Goal: Browse casually

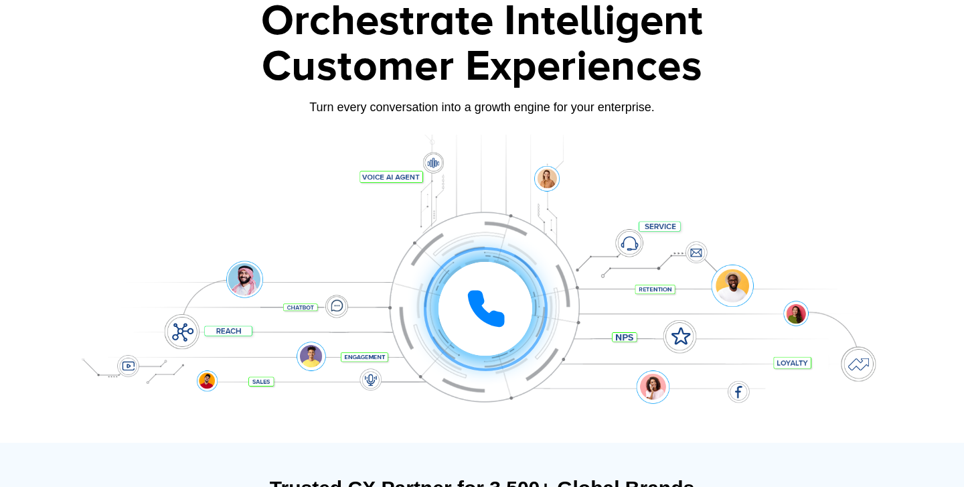
scroll to position [86, 0]
click at [443, 380] on div "Click to experience it! Call in progress... 1 2 3 4 5 6 7 8 9 # 0" at bounding box center [482, 281] width 837 height 228
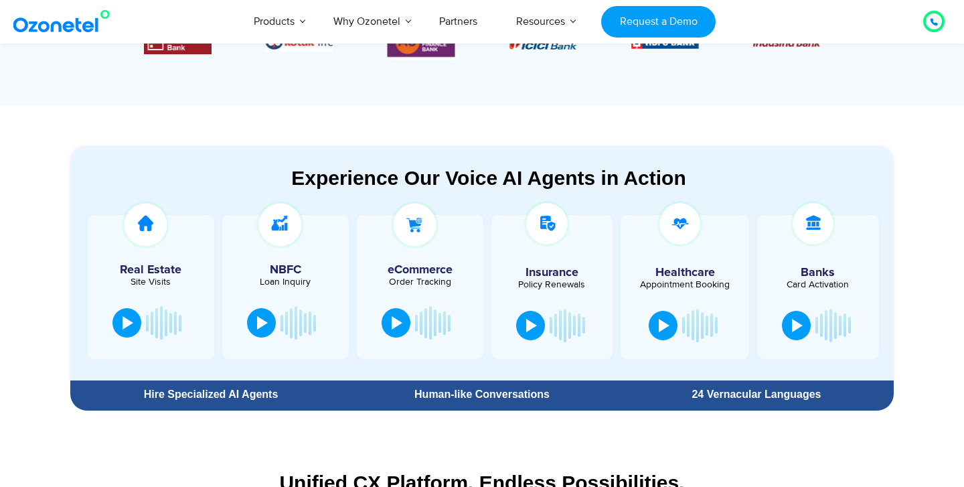
scroll to position [642, 0]
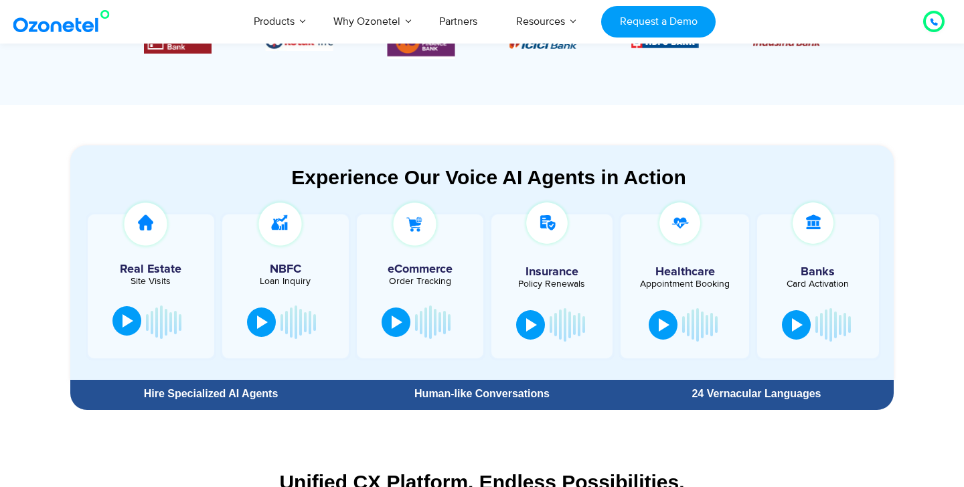
click at [119, 324] on button at bounding box center [126, 320] width 29 height 29
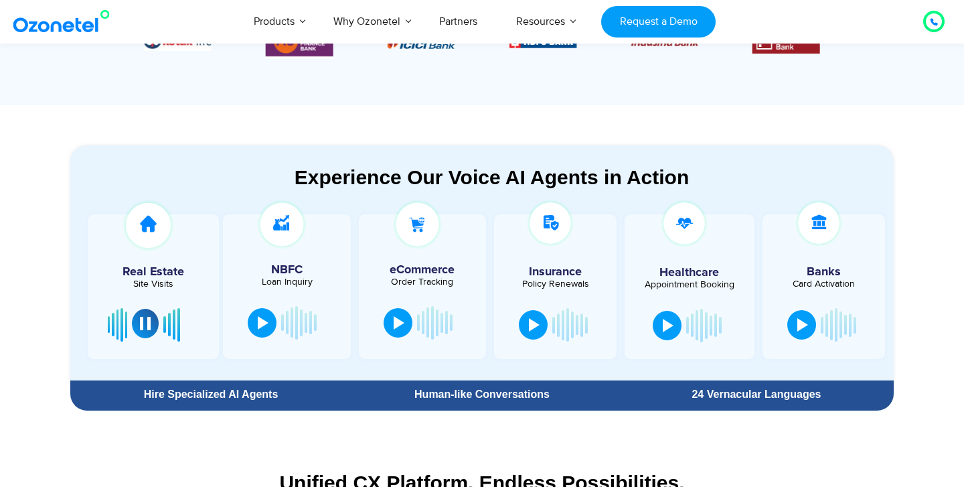
click at [145, 322] on div at bounding box center [145, 323] width 11 height 13
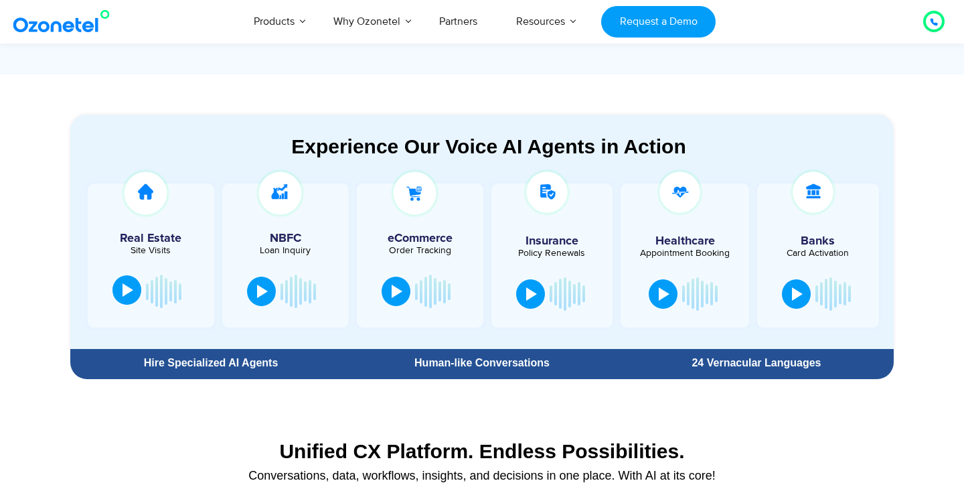
scroll to position [694, 0]
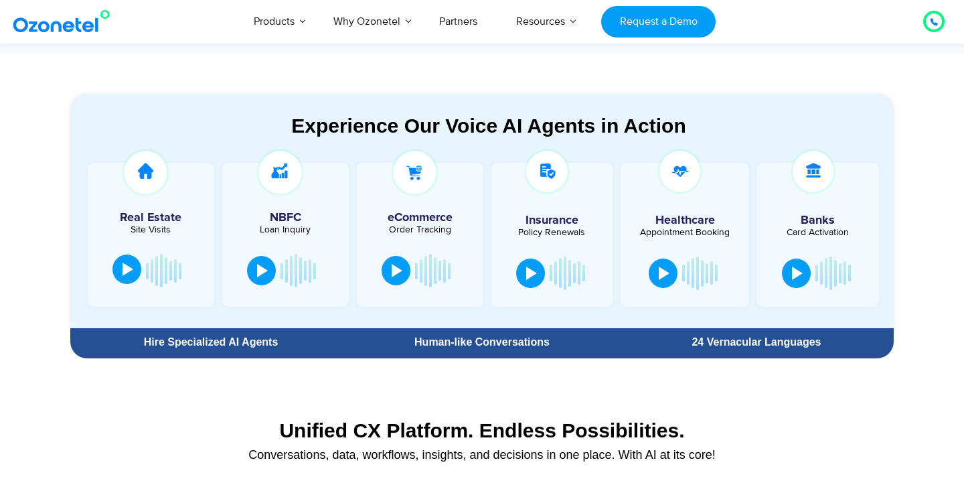
click at [759, 347] on div "24 Vernacular Languages" at bounding box center [756, 342] width 261 height 11
click at [235, 349] on div "Hire Specialized AI Agents" at bounding box center [211, 342] width 268 height 24
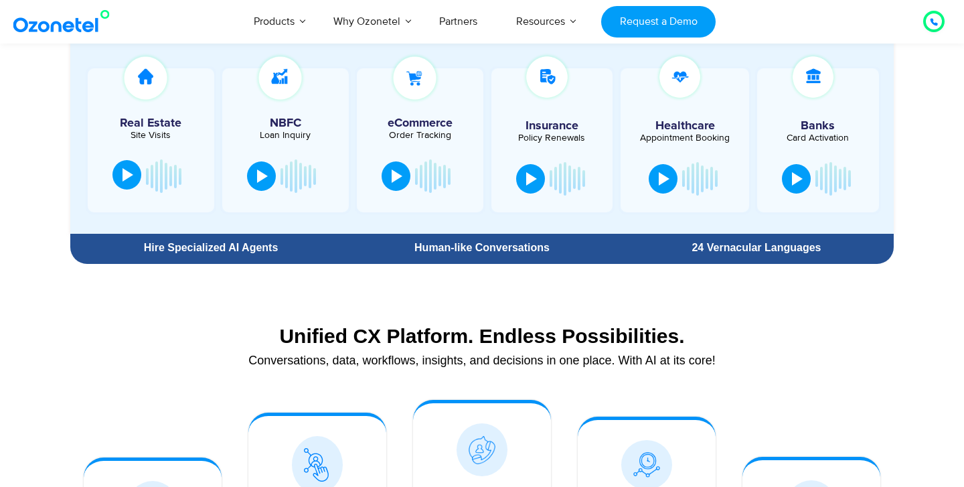
scroll to position [787, 0]
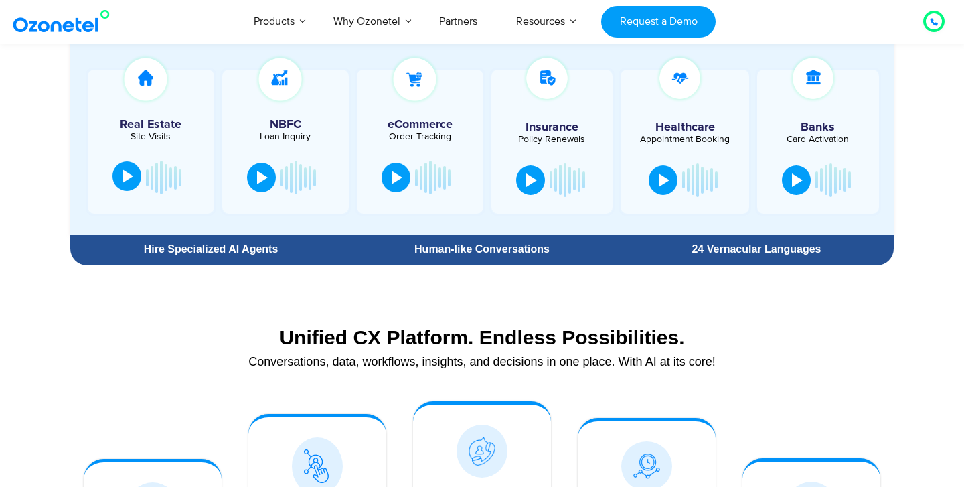
click at [472, 248] on div "Human-like Conversations" at bounding box center [481, 249] width 261 height 11
click at [757, 252] on div "24 Vernacular Languages" at bounding box center [756, 249] width 261 height 11
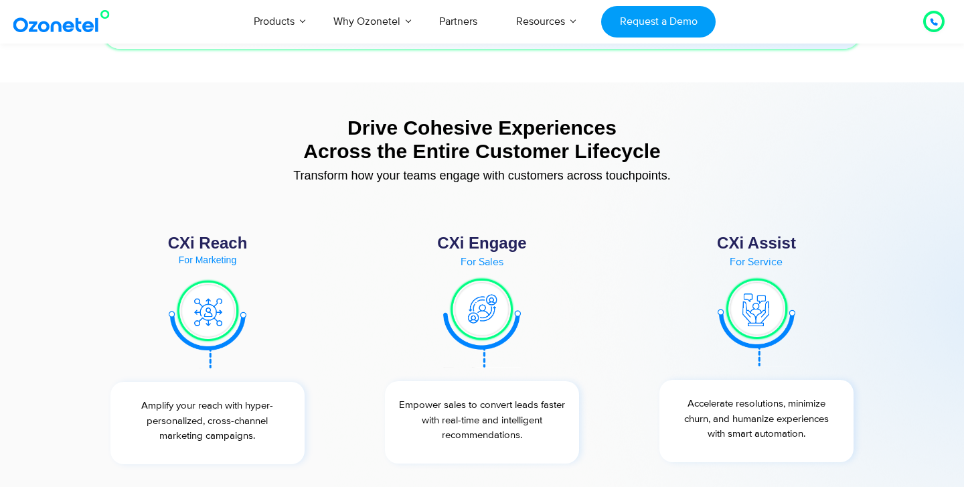
scroll to position [4846, 0]
click at [928, 21] on div at bounding box center [934, 21] width 16 height 16
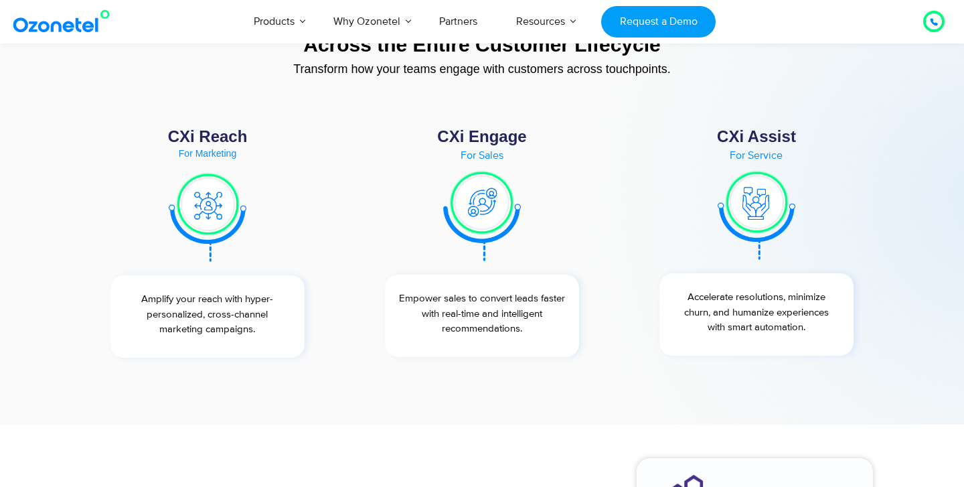
scroll to position [4970, 0]
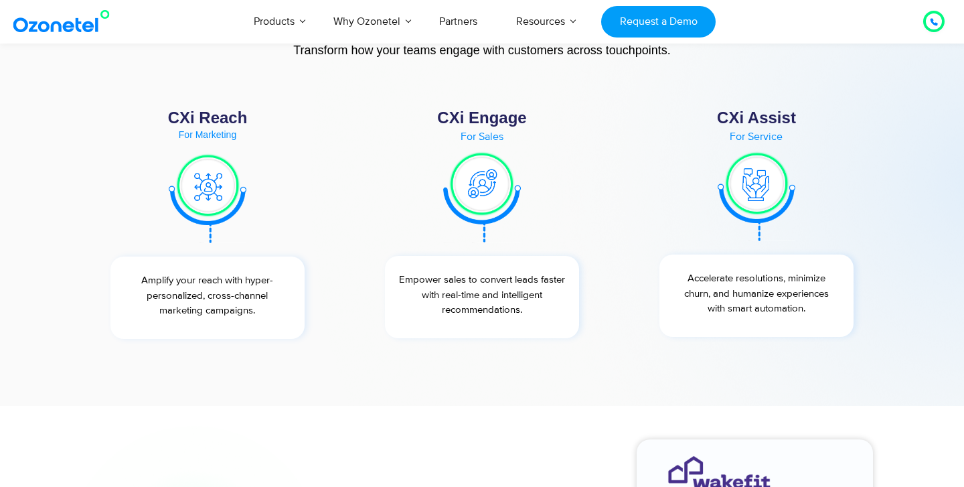
click at [520, 246] on div "CXi Engage For Sales Empower sales to convert leads faster with real-time and i…" at bounding box center [482, 224] width 234 height 242
click at [528, 286] on p "Empower sales to convert leads faster with real-time and intelligent recommenda…" at bounding box center [482, 295] width 181 height 46
click at [718, 276] on p "Accelerate resolutions, minimize churn, and humanize experiences with smart aut…" at bounding box center [756, 294] width 181 height 46
click at [469, 331] on div "Empower sales to convert leads faster with real-time and intelligent recommenda…" at bounding box center [482, 297] width 194 height 82
click at [189, 331] on div "Amplify your reach with hyper-personalized, cross-channel marketing campaigns." at bounding box center [207, 297] width 194 height 82
